Goal: Check status: Check status

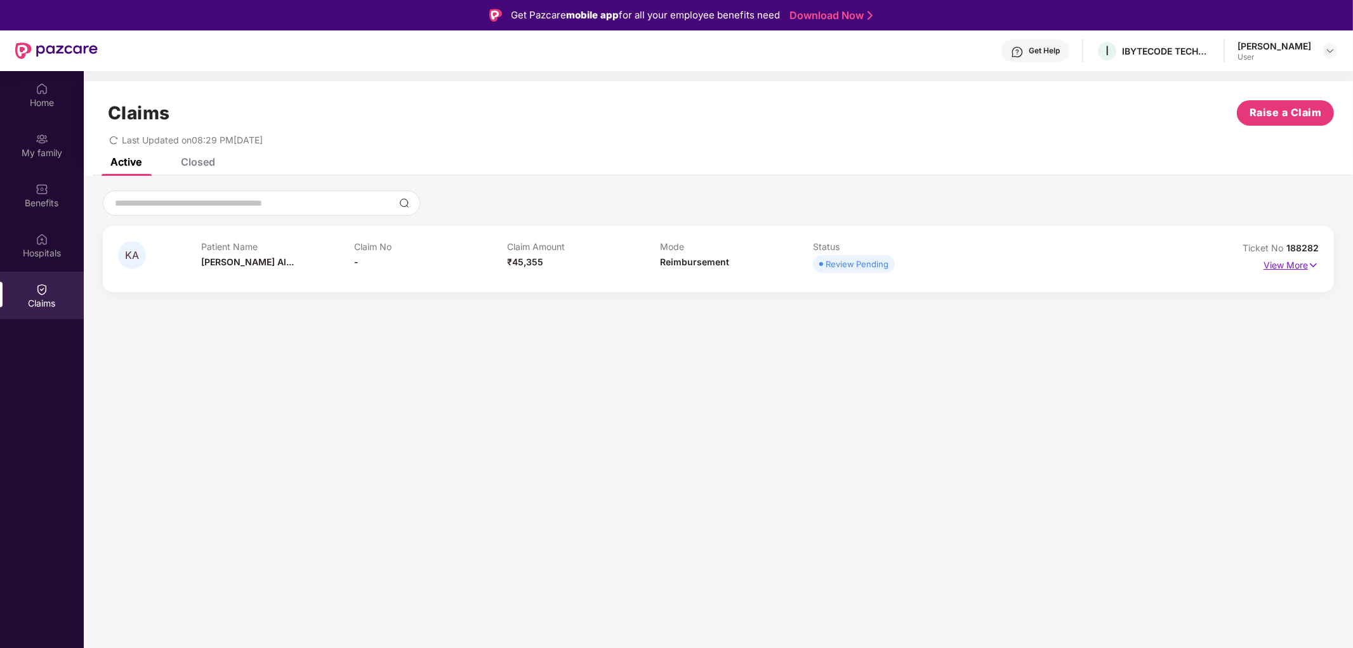
click at [1284, 267] on p "View More" at bounding box center [1290, 263] width 55 height 17
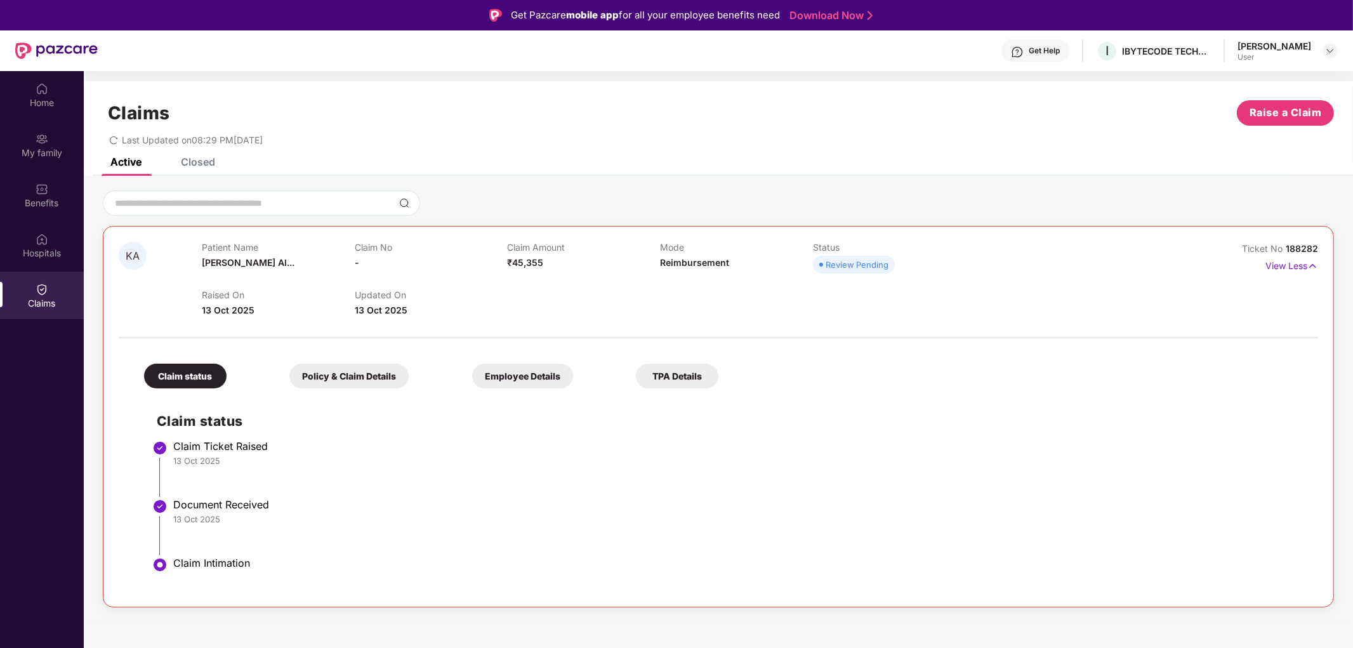
click at [362, 372] on div "Policy & Claim Details" at bounding box center [348, 376] width 119 height 25
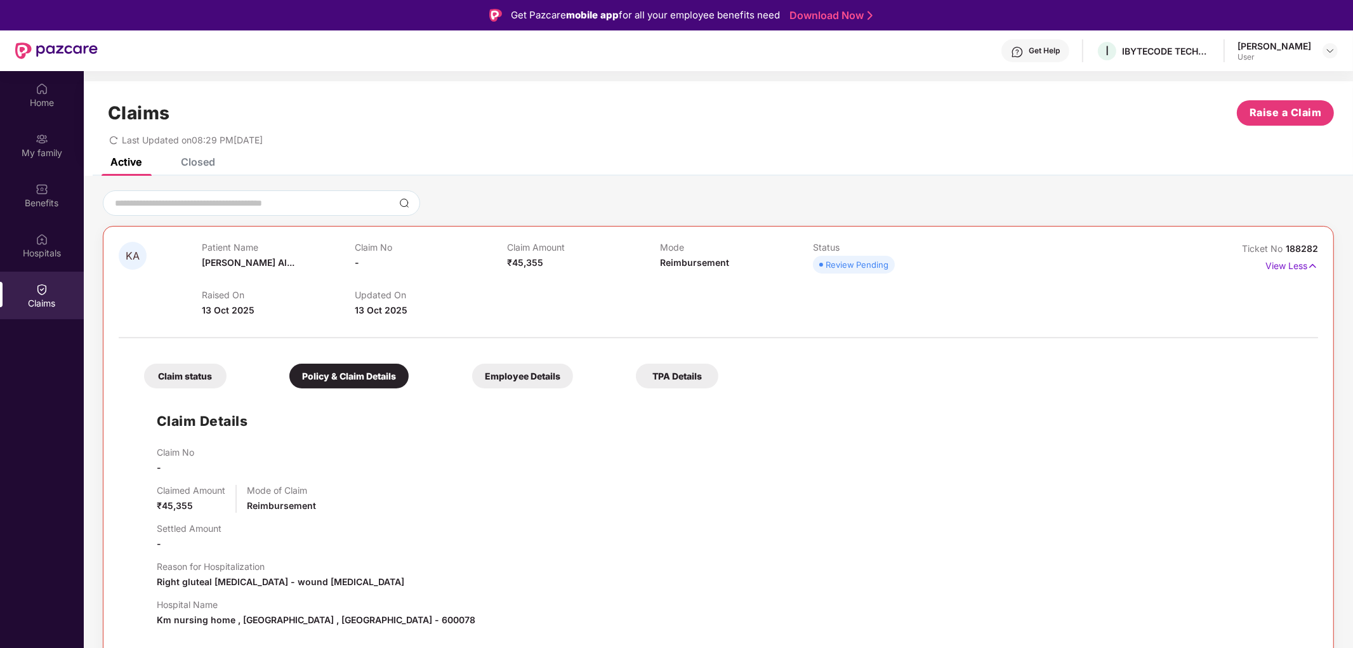
scroll to position [70, 0]
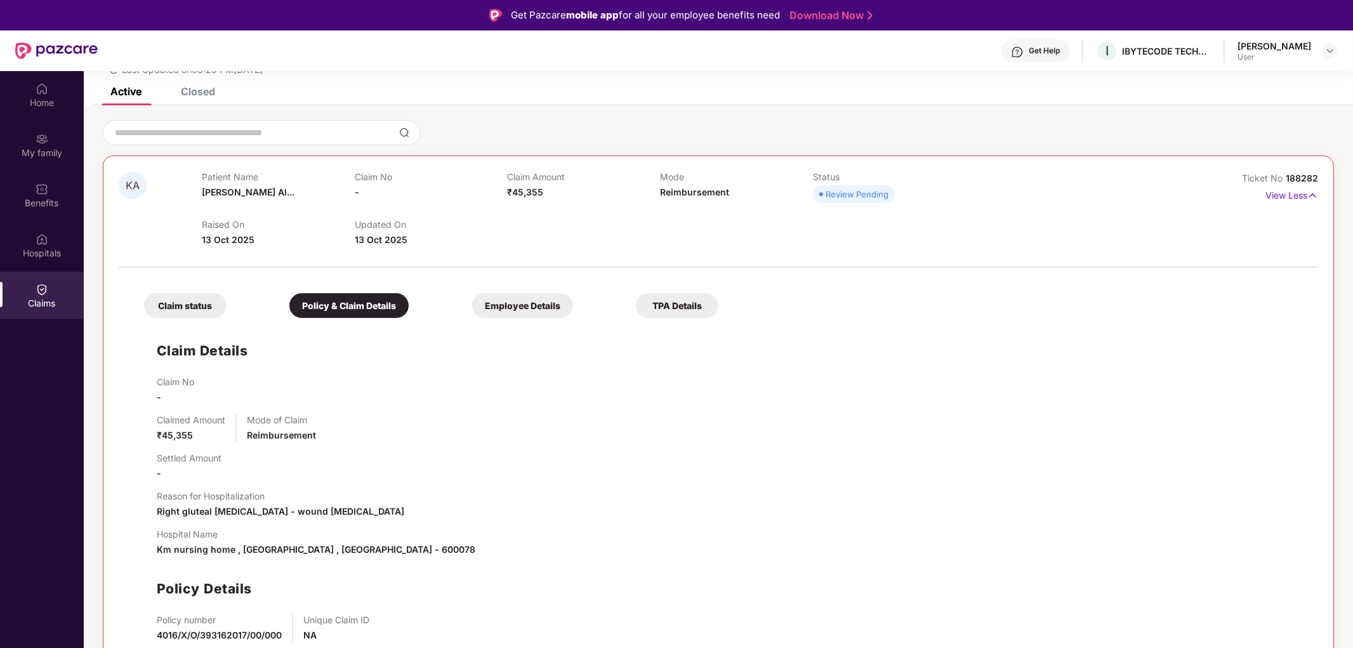
click at [520, 312] on div "Employee Details" at bounding box center [522, 305] width 101 height 25
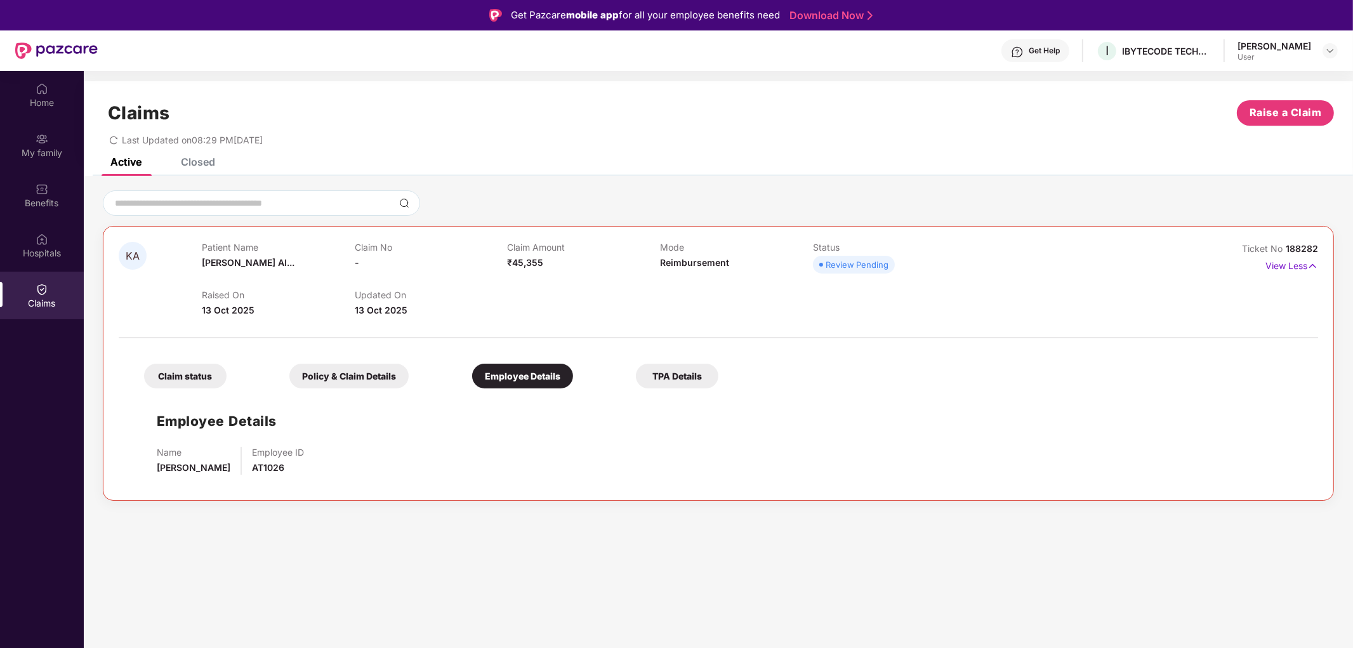
click at [655, 372] on div "TPA Details" at bounding box center [677, 376] width 82 height 25
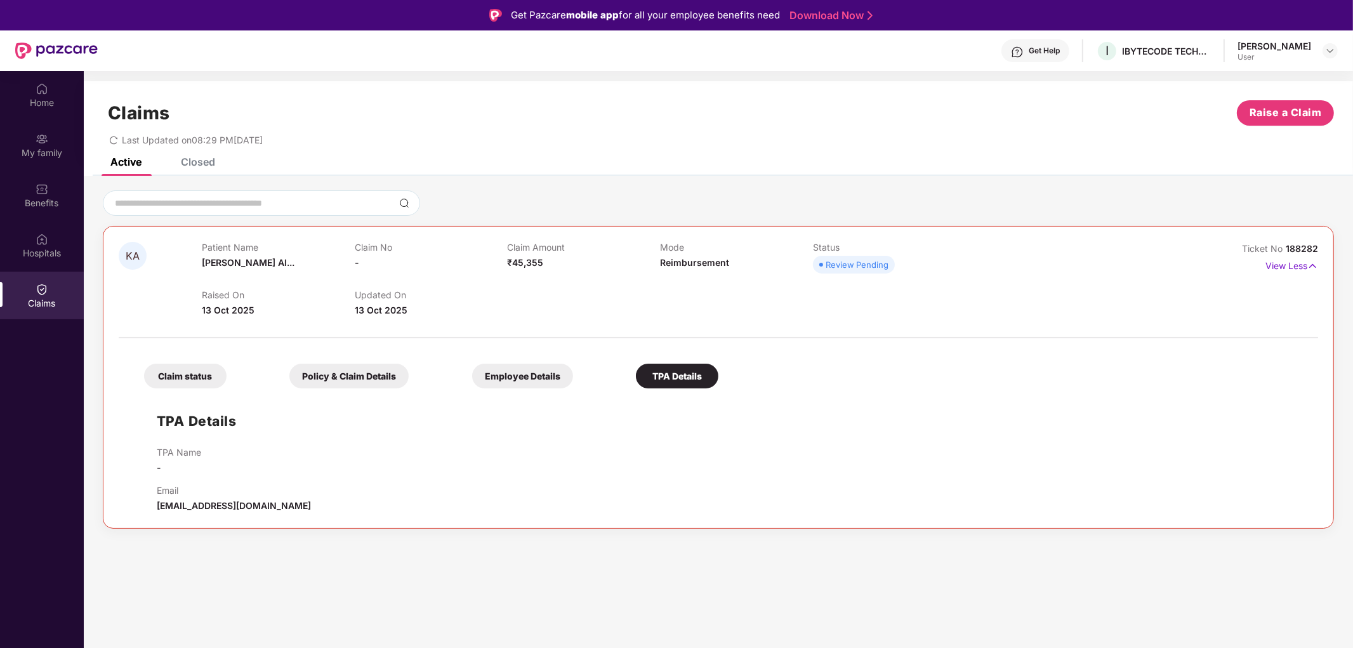
click at [206, 387] on div "Claim status" at bounding box center [185, 376] width 82 height 25
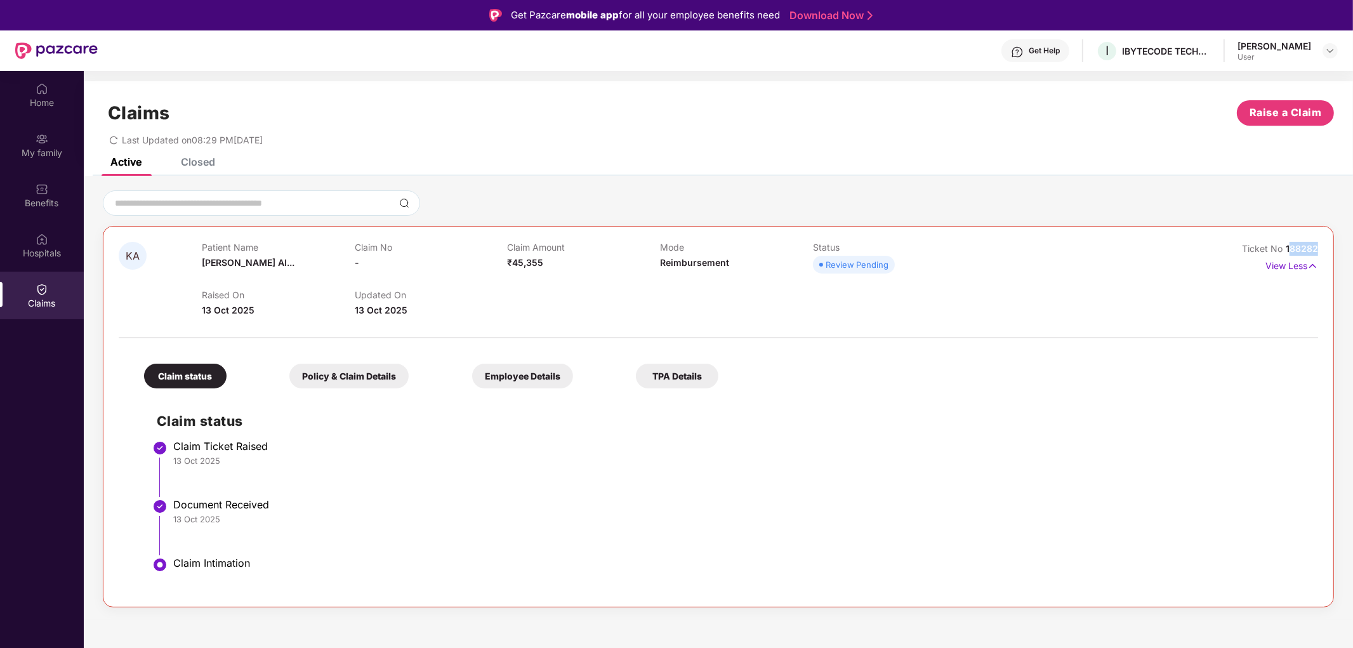
drag, startPoint x: 1289, startPoint y: 249, endPoint x: 1340, endPoint y: 249, distance: 51.4
click at [1340, 249] on div "KA Patient Name [PERSON_NAME] Al... Claim No - Claim Amount ₹45,355 Mode Reimbu…" at bounding box center [718, 398] width 1269 height 417
click at [1309, 246] on span "188282" at bounding box center [1302, 248] width 32 height 11
drag, startPoint x: 1285, startPoint y: 246, endPoint x: 1326, endPoint y: 254, distance: 41.9
click at [1326, 254] on div "KA Patient Name [PERSON_NAME] Al... Claim No - Claim Amount ₹45,355 Mode Reimbu…" at bounding box center [718, 416] width 1231 height 381
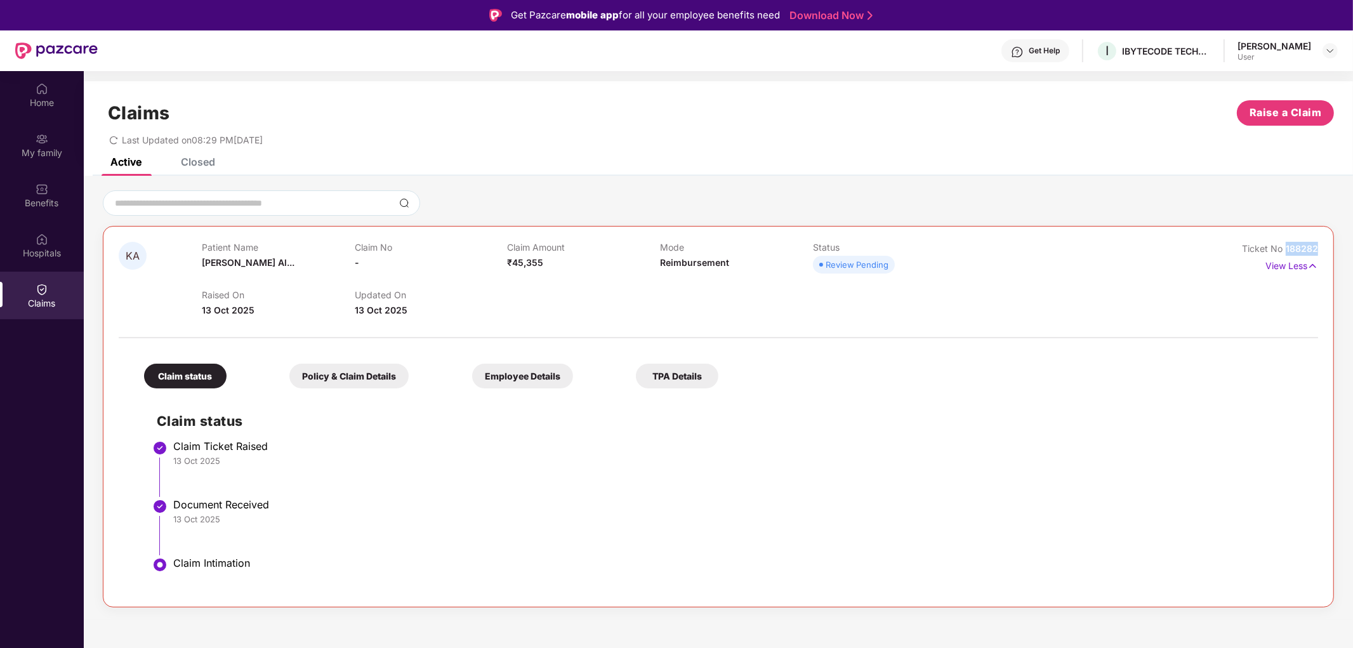
copy span "188282"
click at [1333, 55] on img at bounding box center [1330, 51] width 10 height 10
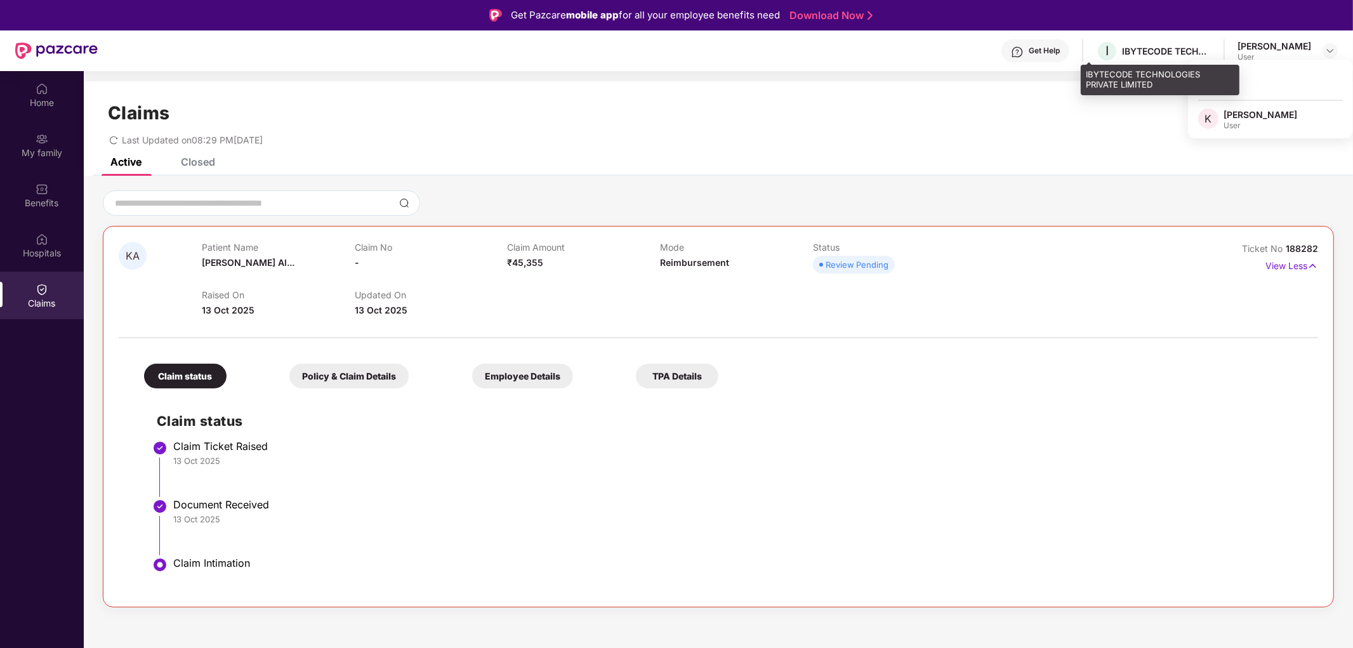
click at [1183, 55] on div "IBYTECODE TECHNOLOGIES PRIVATE LIMITED" at bounding box center [1166, 51] width 89 height 12
